Goal: Find specific page/section: Find specific page/section

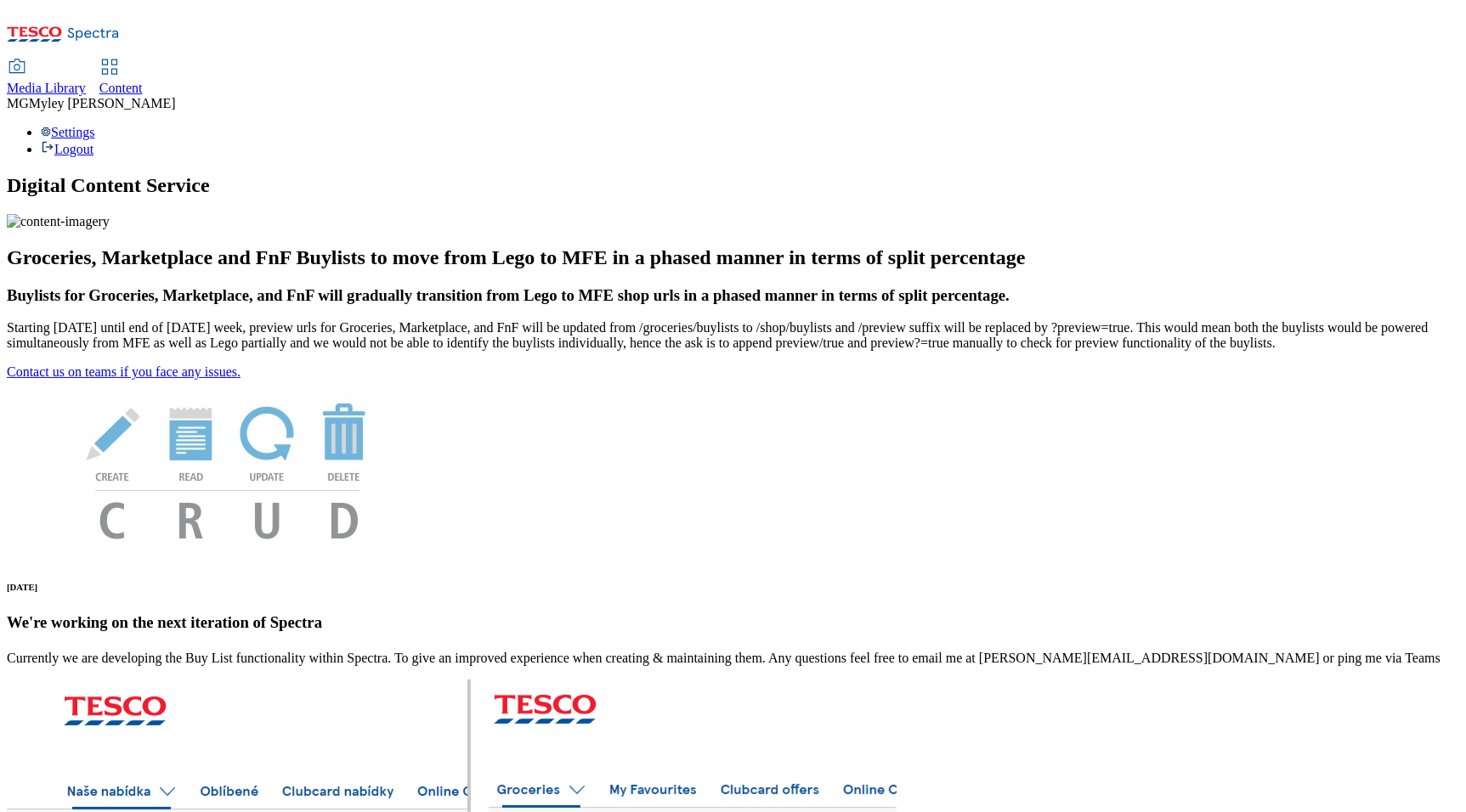
click at [85, 81] on span "Media Library" at bounding box center [46, 88] width 79 height 15
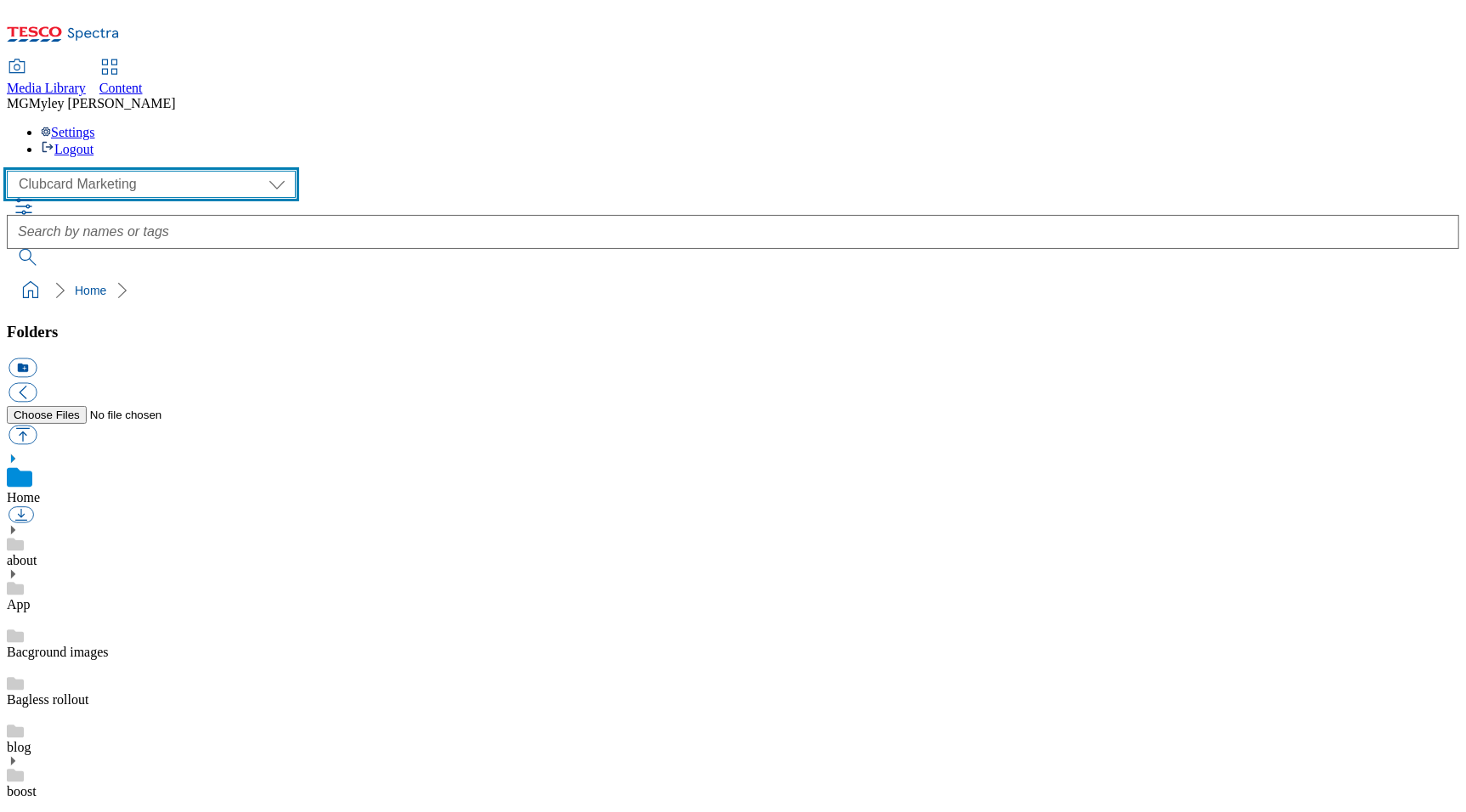
click at [88, 171] on select "Clubcard Marketing Dotcom UK GHS Marketing UK GHS ROI iGHS Marketing CE MCA CZ …" at bounding box center [151, 184] width 289 height 27
select select "flare-homepage"
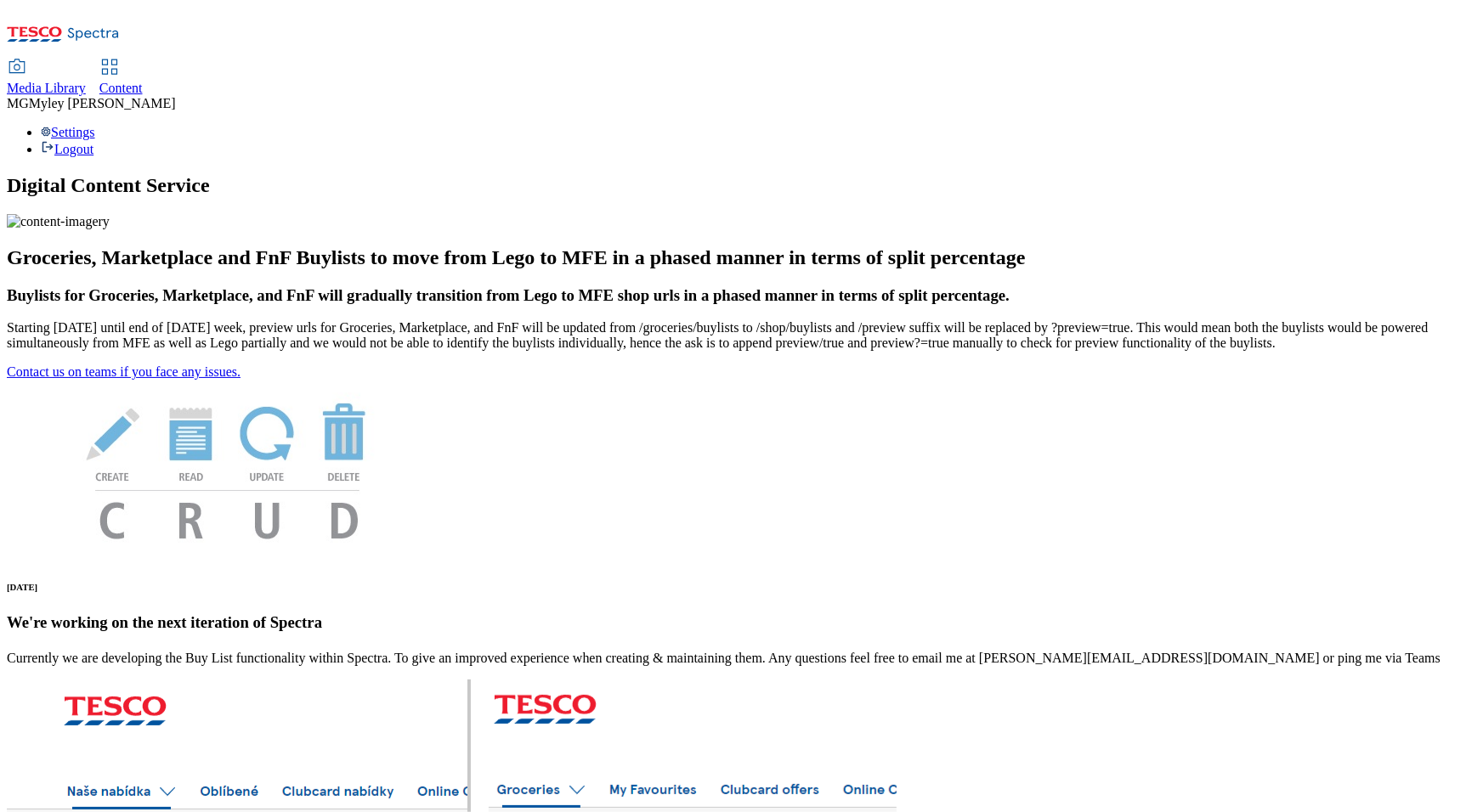
click at [85, 60] on link "Media Library" at bounding box center [46, 78] width 79 height 35
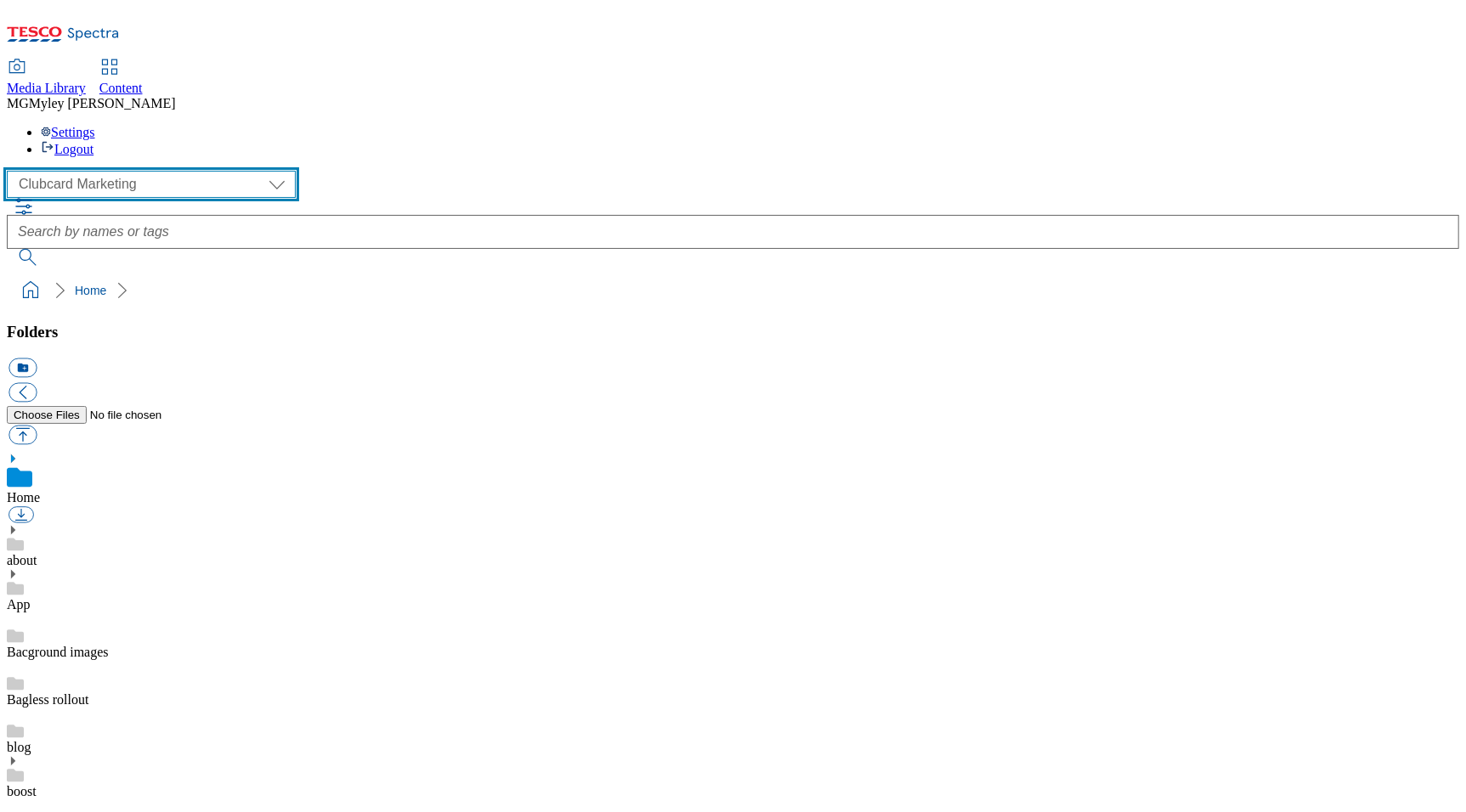
click at [99, 171] on select "Clubcard Marketing Dotcom UK GHS Marketing UK GHS ROI iGHS Marketing CE MCA CZ …" at bounding box center [151, 184] width 289 height 27
select select "flare-homepage"
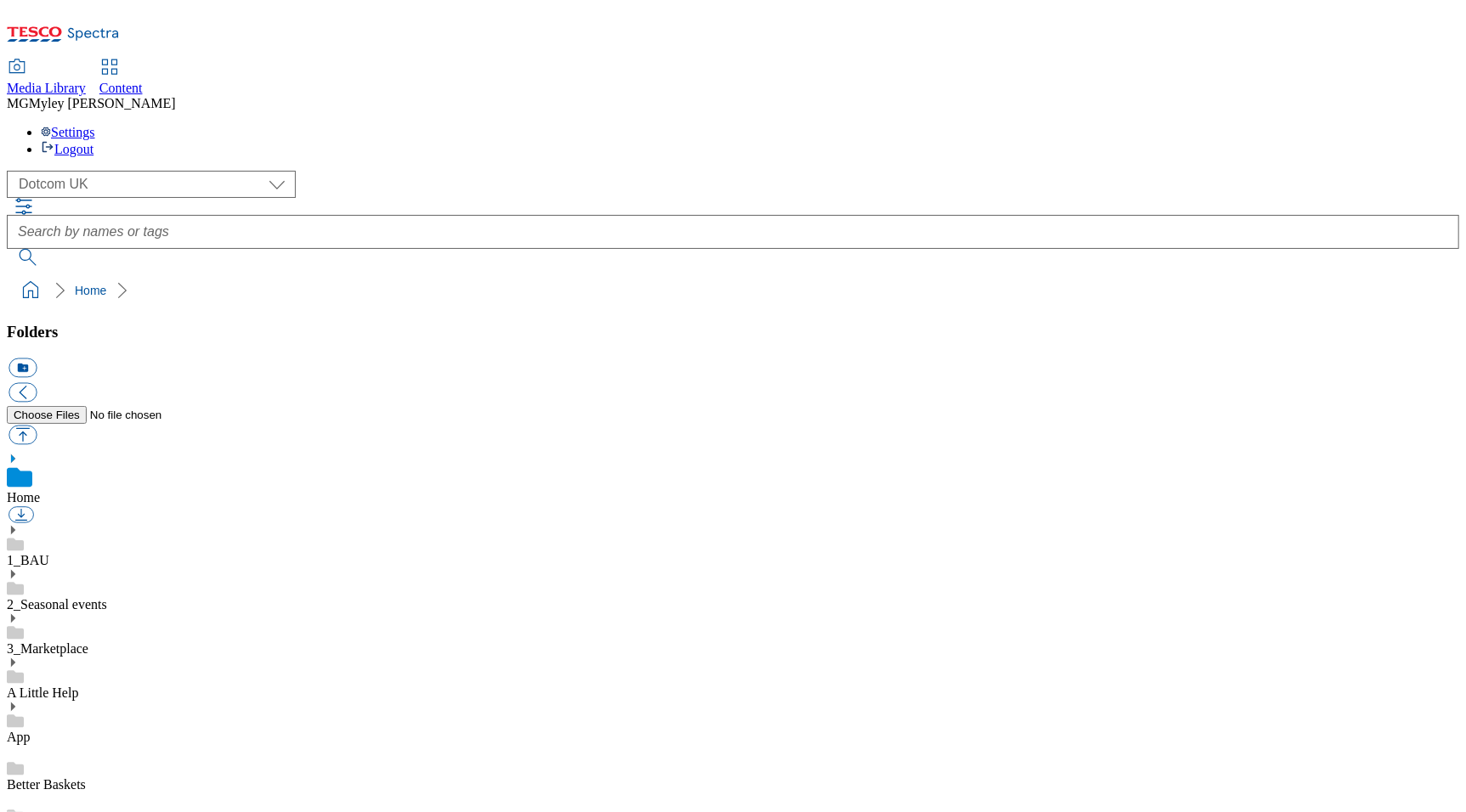
scroll to position [88, 0]
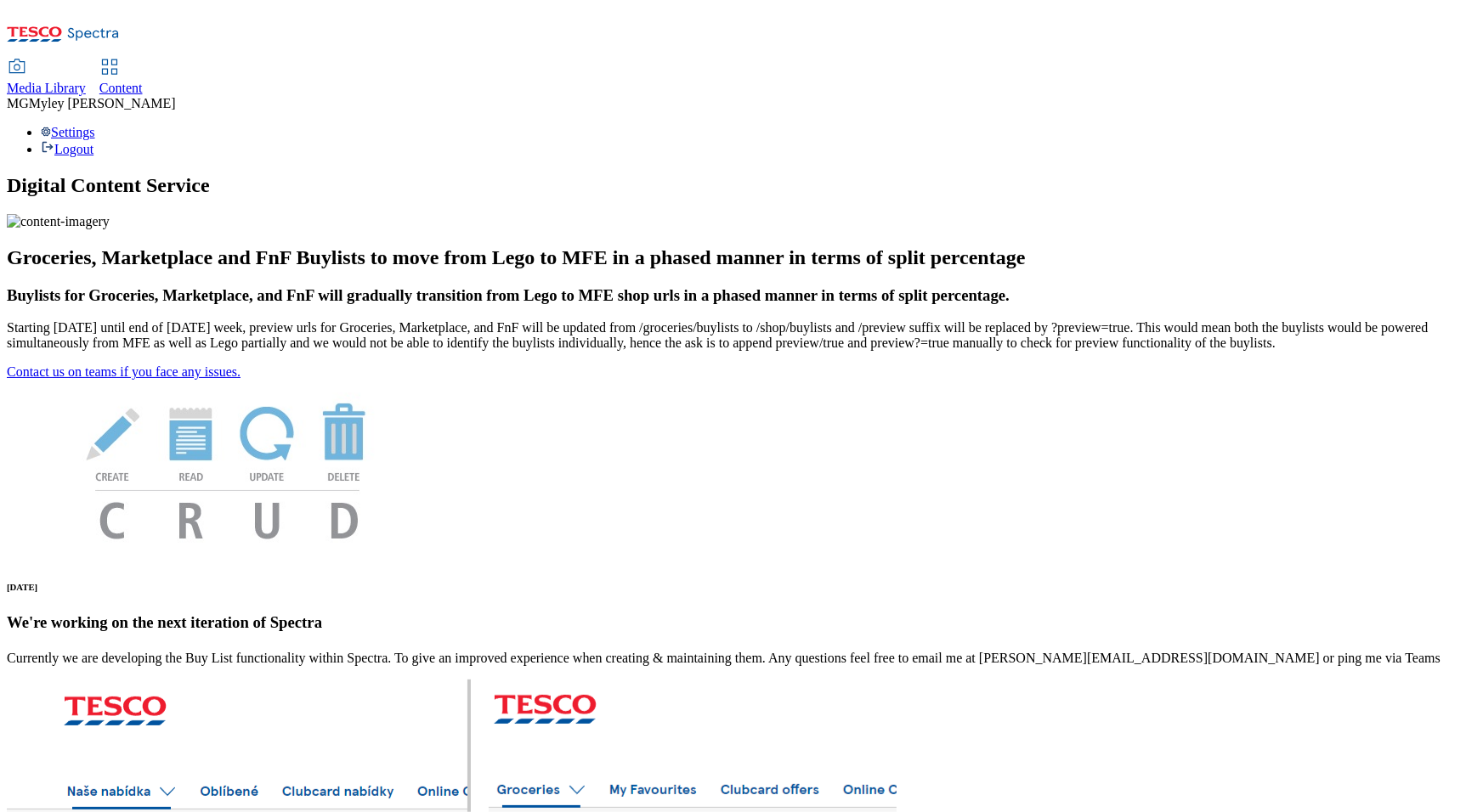
click at [143, 81] on span "Content" at bounding box center [121, 88] width 44 height 15
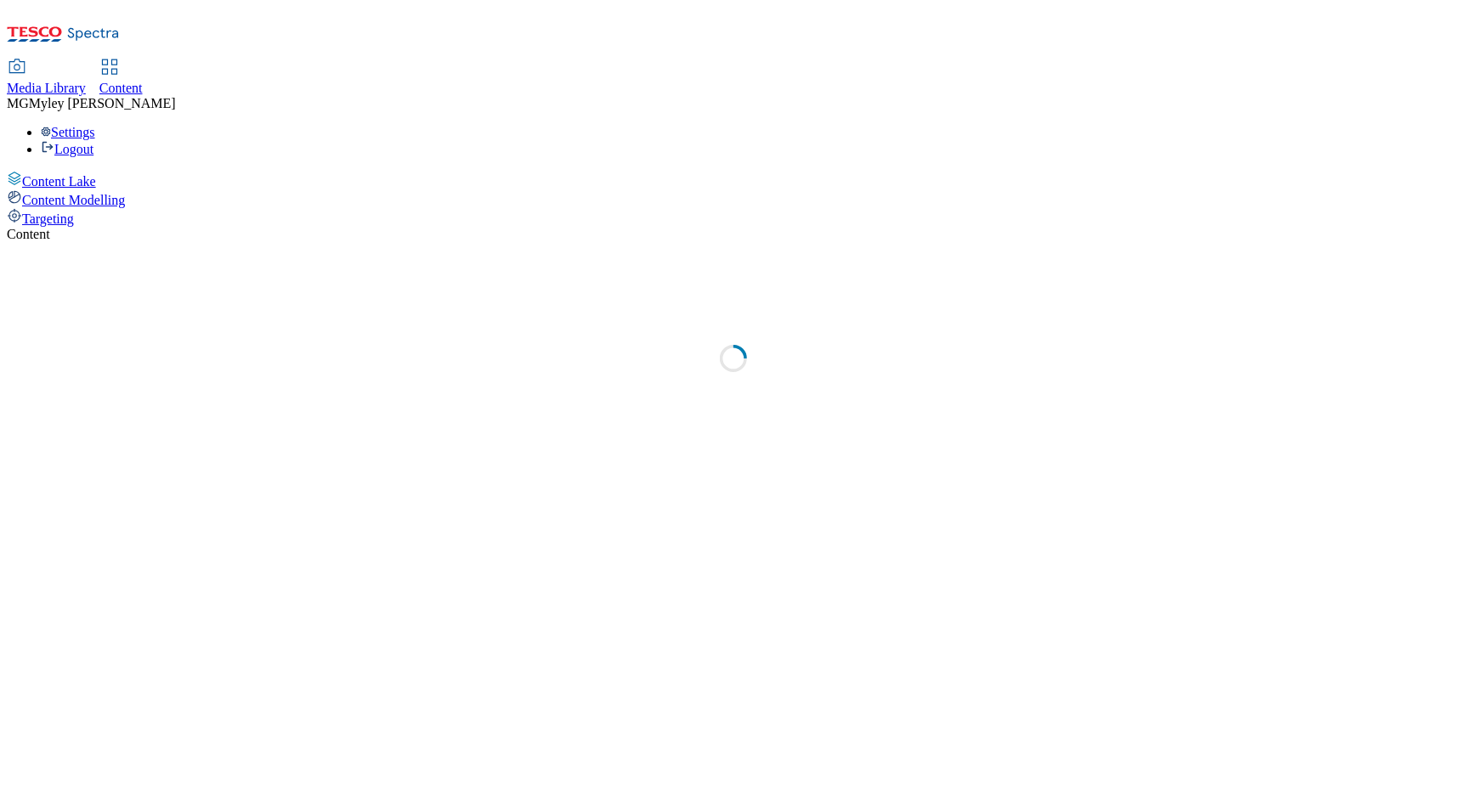
click at [85, 81] on span "Media Library" at bounding box center [46, 88] width 79 height 15
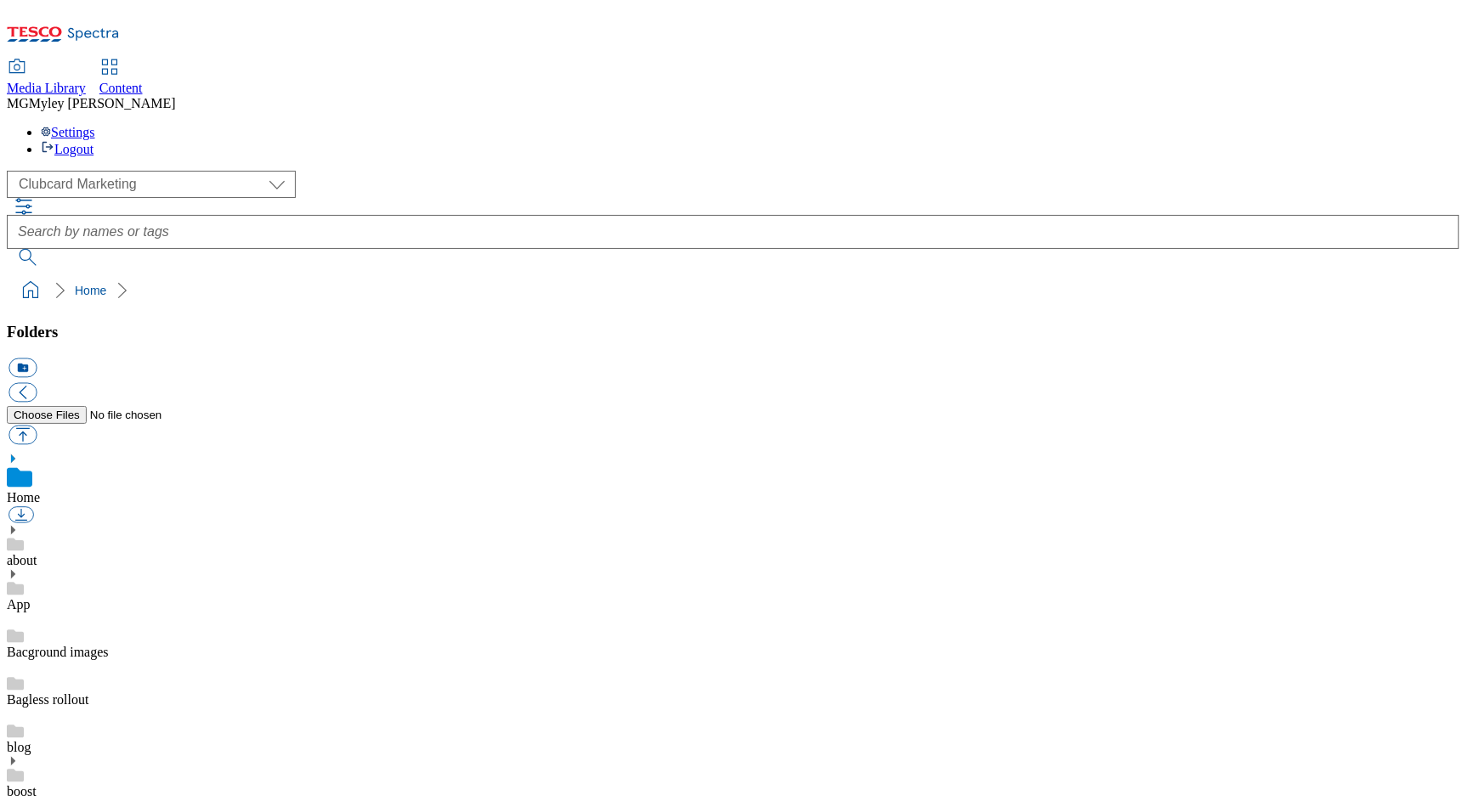
click at [101, 171] on div "( optional ) Clubcard Marketing Dotcom UK GHS Marketing UK GHS ROI iGHS Marketi…" at bounding box center [732, 184] width 1452 height 27
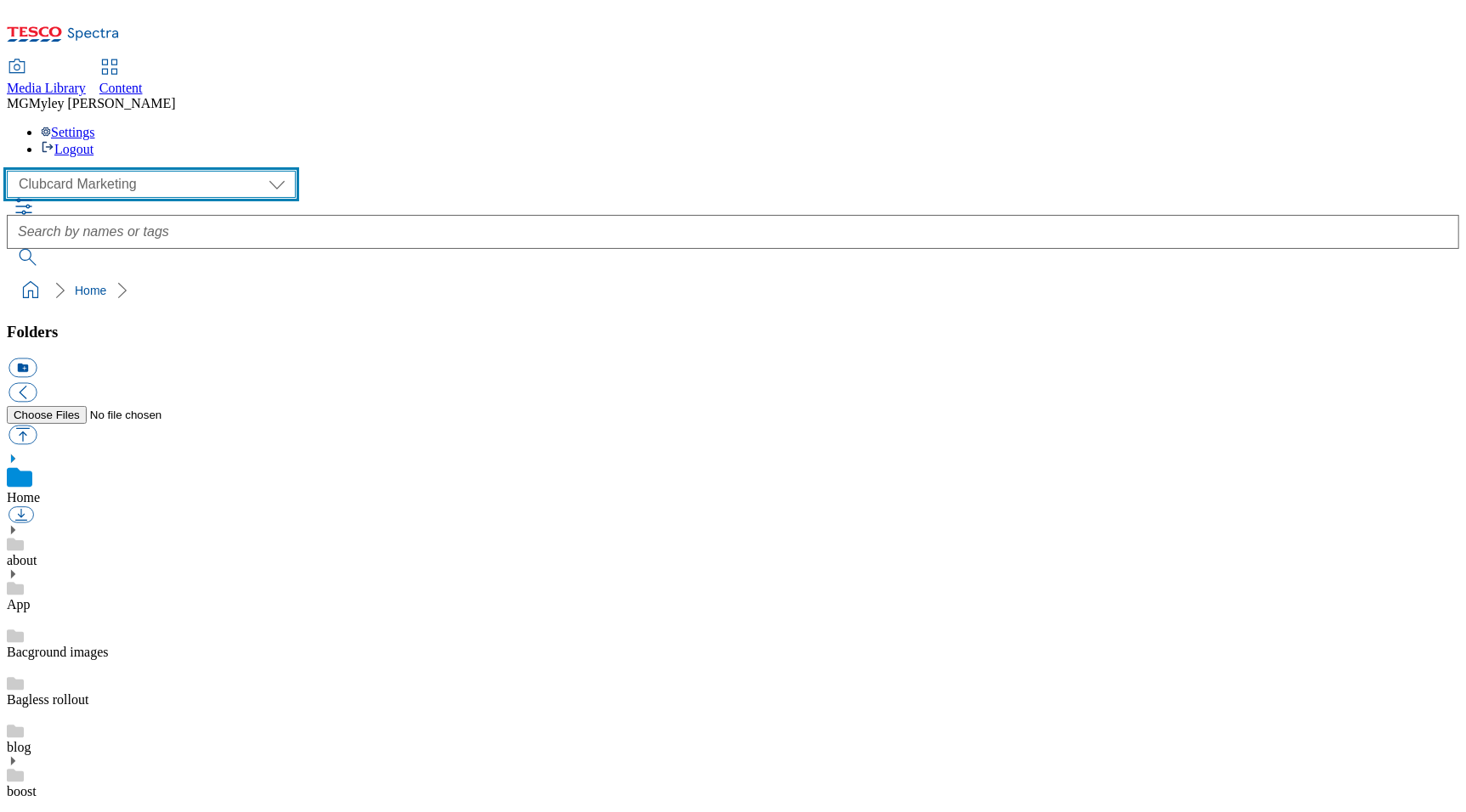
click at [104, 171] on select "Clubcard Marketing Dotcom UK GHS Marketing UK GHS ROI iGHS Marketing CE MCA CZ …" at bounding box center [151, 184] width 289 height 27
select select "flare-homepage"
